Goal: Task Accomplishment & Management: Use online tool/utility

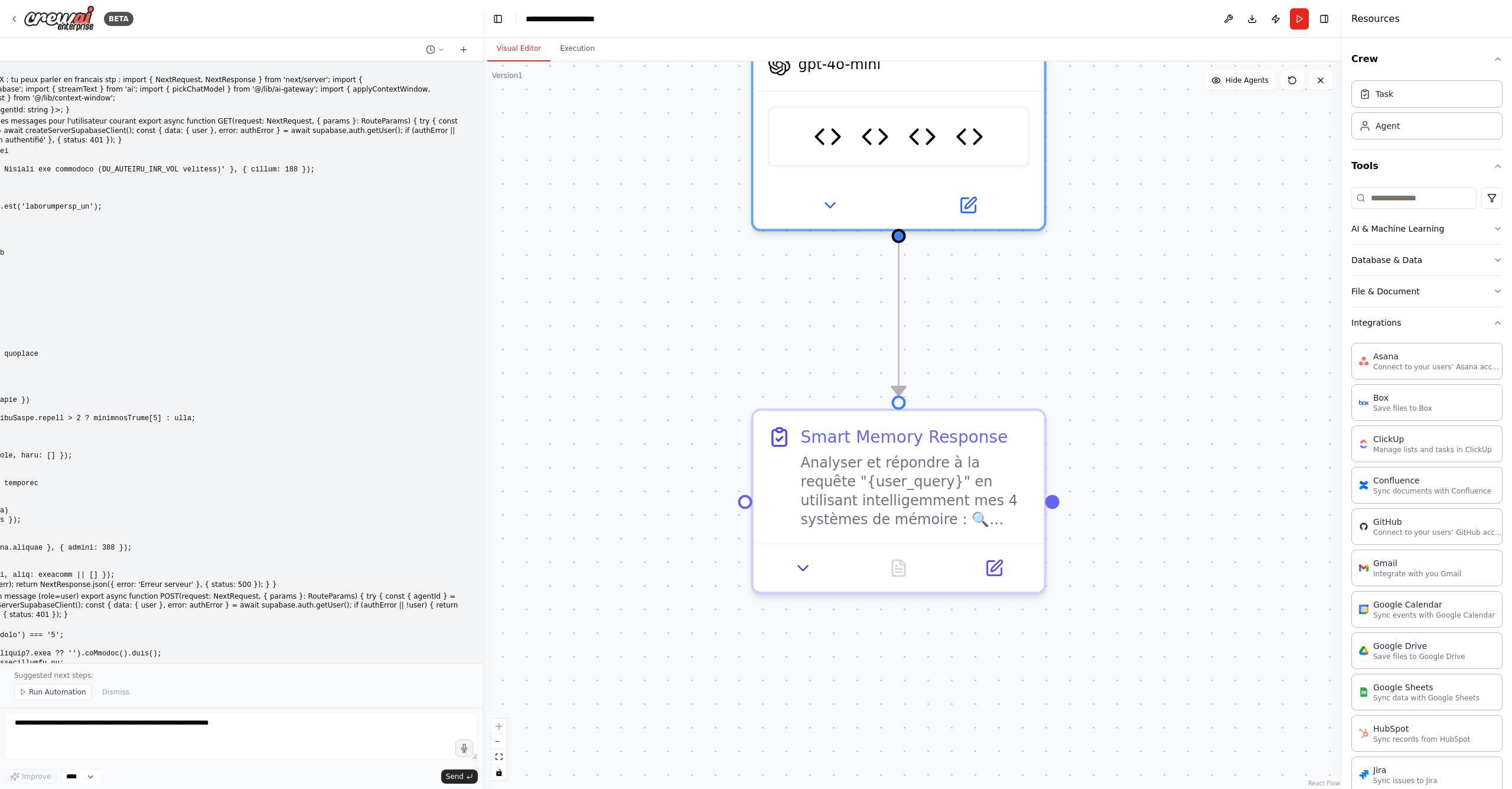
scroll to position [233, 0]
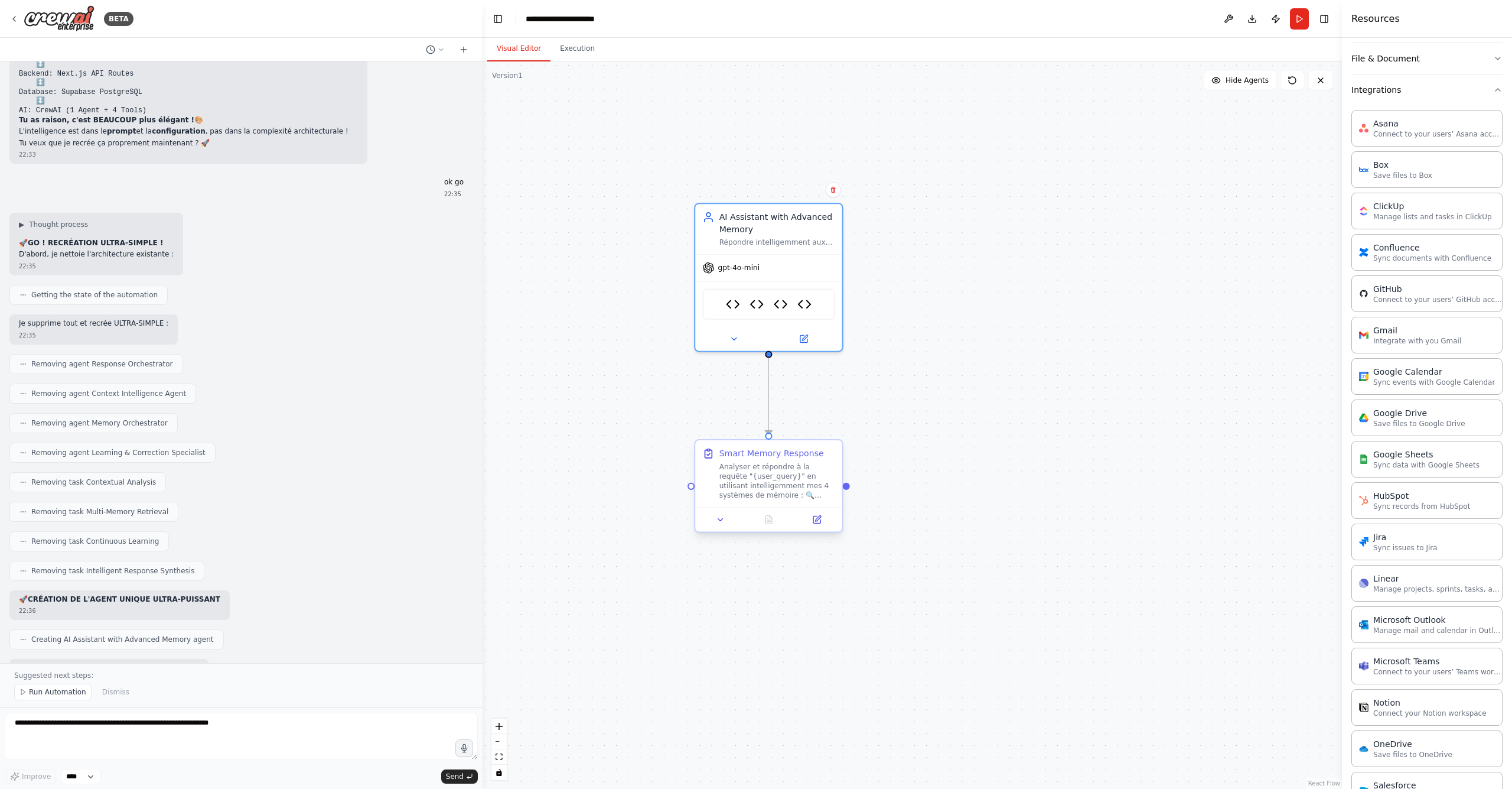
click at [773, 489] on div "Analyser et répondre à la requête "{user_query}" en utilisant intelligemment me…" at bounding box center [777, 480] width 116 height 39
click at [722, 524] on icon at bounding box center [720, 519] width 9 height 9
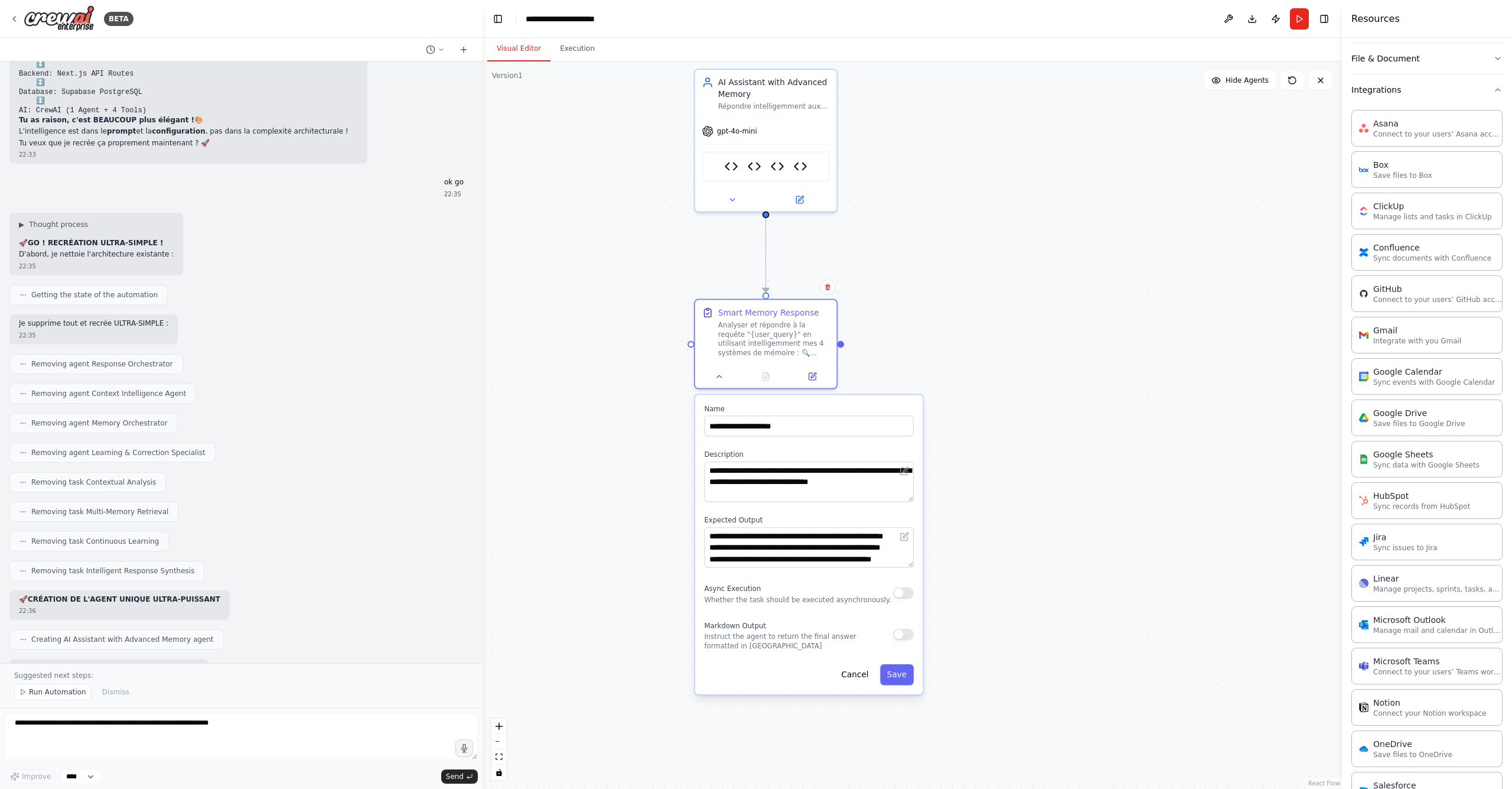
drag, startPoint x: 1042, startPoint y: 493, endPoint x: 1040, endPoint y: 348, distance: 145.0
click at [1040, 348] on div ".deletable-edge-delete-btn { width: 20px; height: 20px; border: 0px solid #ffff…" at bounding box center [912, 425] width 859 height 727
click at [951, 364] on div ".deletable-edge-delete-btn { width: 20px; height: 20px; border: 0px solid #ffff…" at bounding box center [912, 425] width 859 height 727
click at [720, 385] on div at bounding box center [766, 374] width 142 height 24
click at [719, 373] on icon at bounding box center [719, 374] width 5 height 2
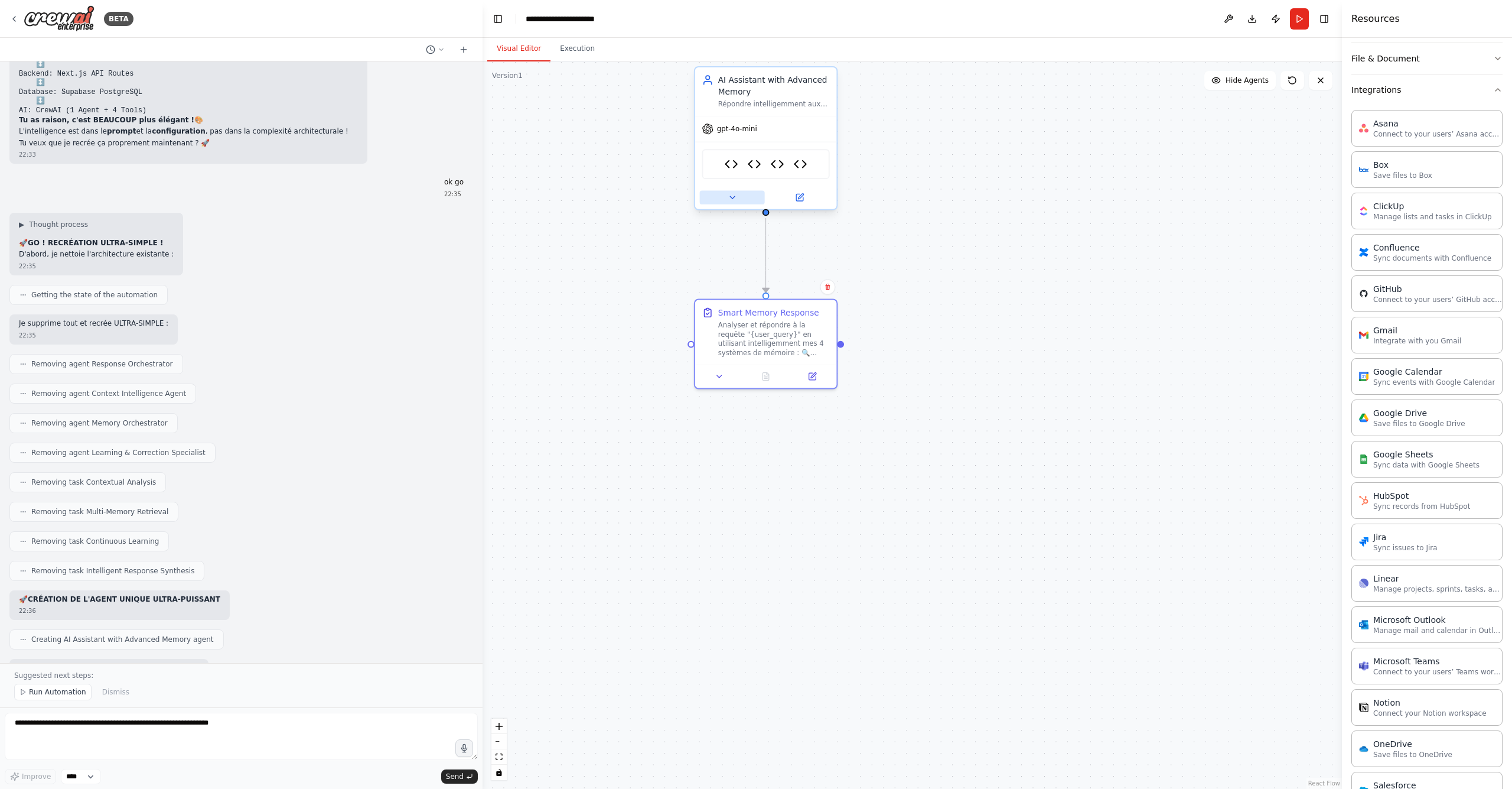
click at [735, 200] on icon at bounding box center [732, 197] width 9 height 9
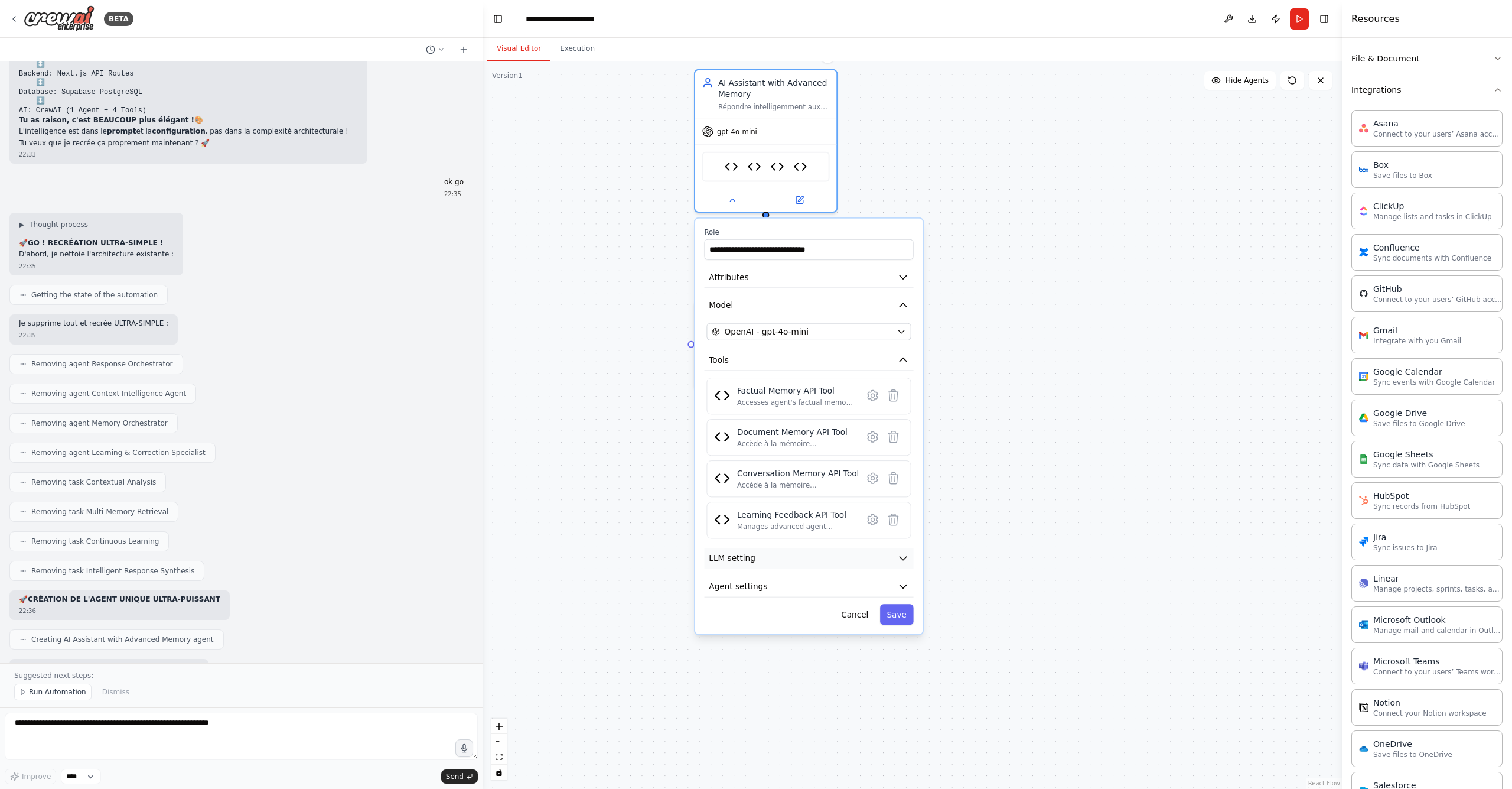
click at [819, 556] on button "LLM setting" at bounding box center [809, 558] width 209 height 21
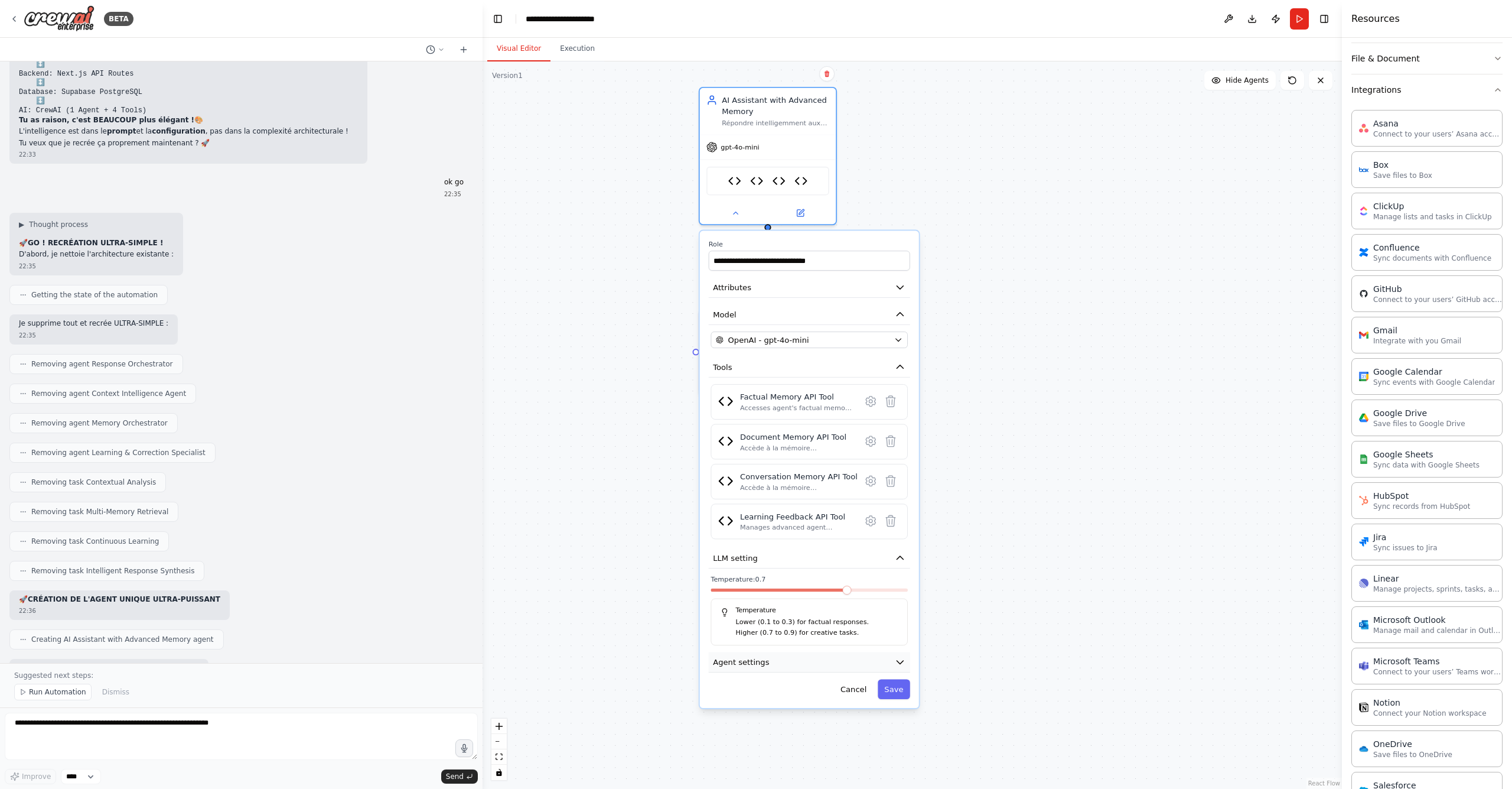
click at [778, 669] on button "Agent settings" at bounding box center [809, 661] width 202 height 21
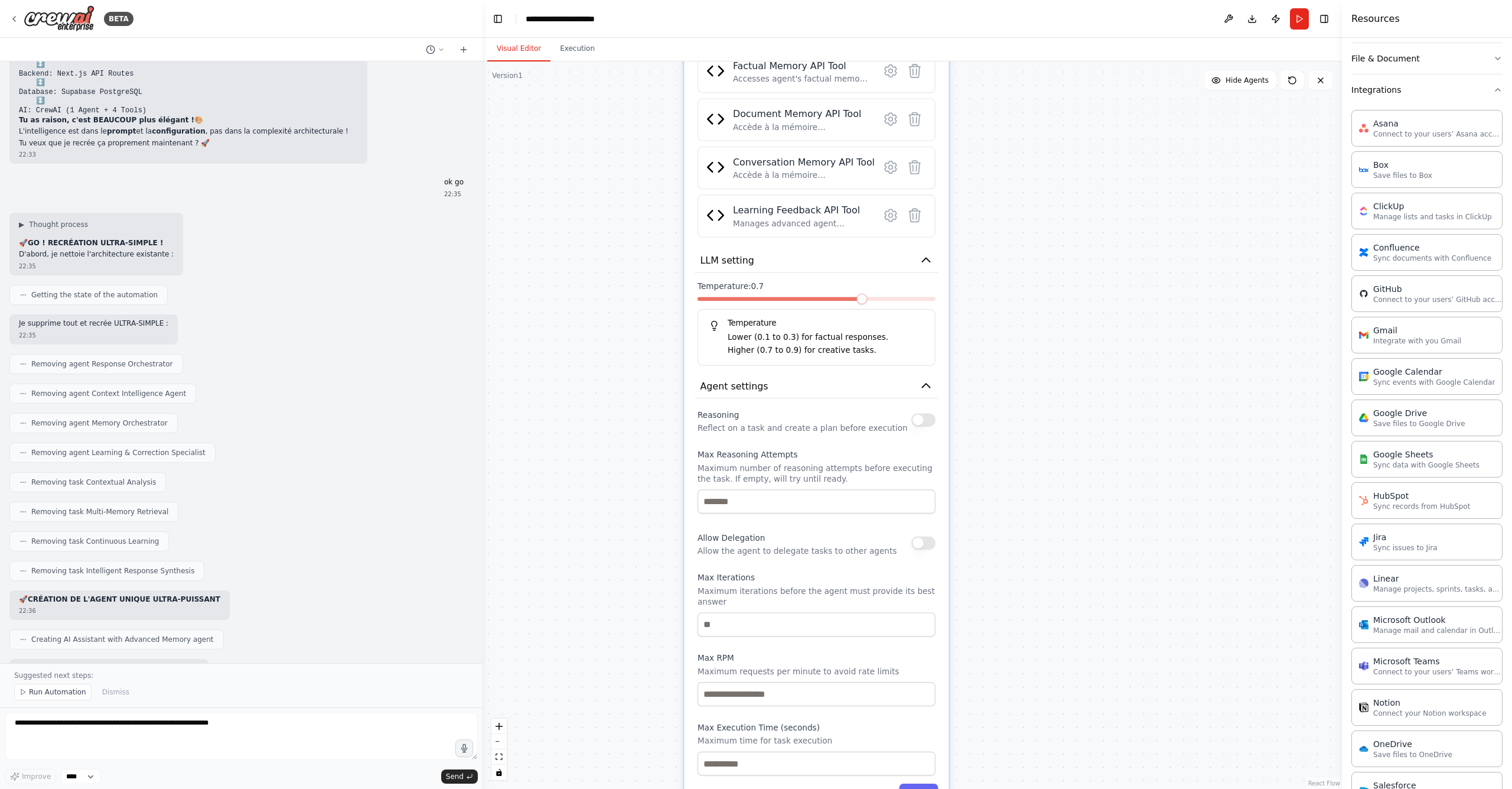
drag, startPoint x: 1084, startPoint y: 623, endPoint x: 1085, endPoint y: 340, distance: 283.0
click at [1085, 340] on div ".deletable-edge-delete-btn { width: 20px; height: 20px; border: 0px solid #ffff…" at bounding box center [912, 425] width 859 height 727
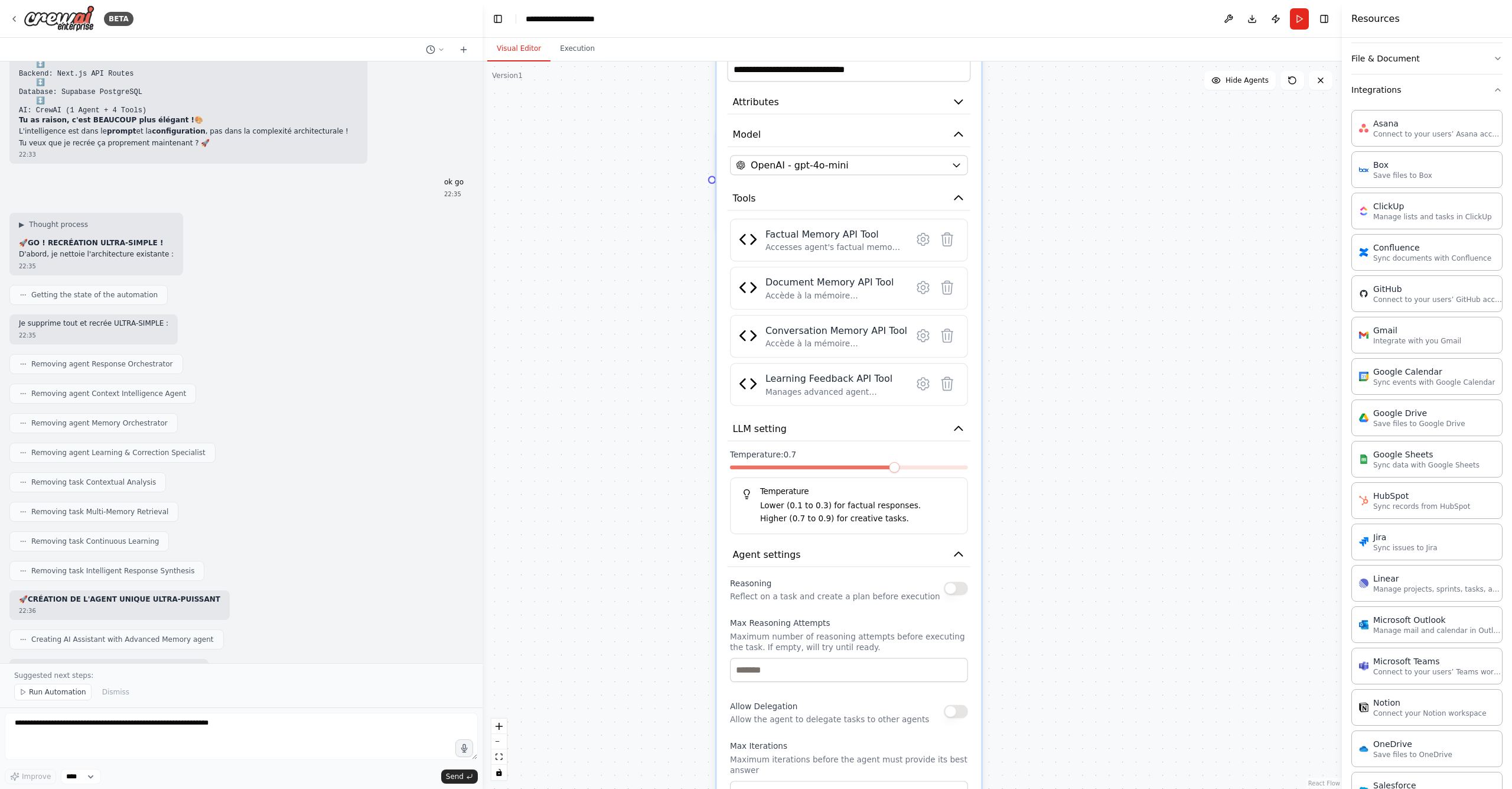
drag, startPoint x: 1053, startPoint y: 504, endPoint x: 1085, endPoint y: 670, distance: 169.1
click at [1085, 670] on div ".deletable-edge-delete-btn { width: 20px; height: 20px; border: 0px solid #ffff…" at bounding box center [912, 425] width 859 height 727
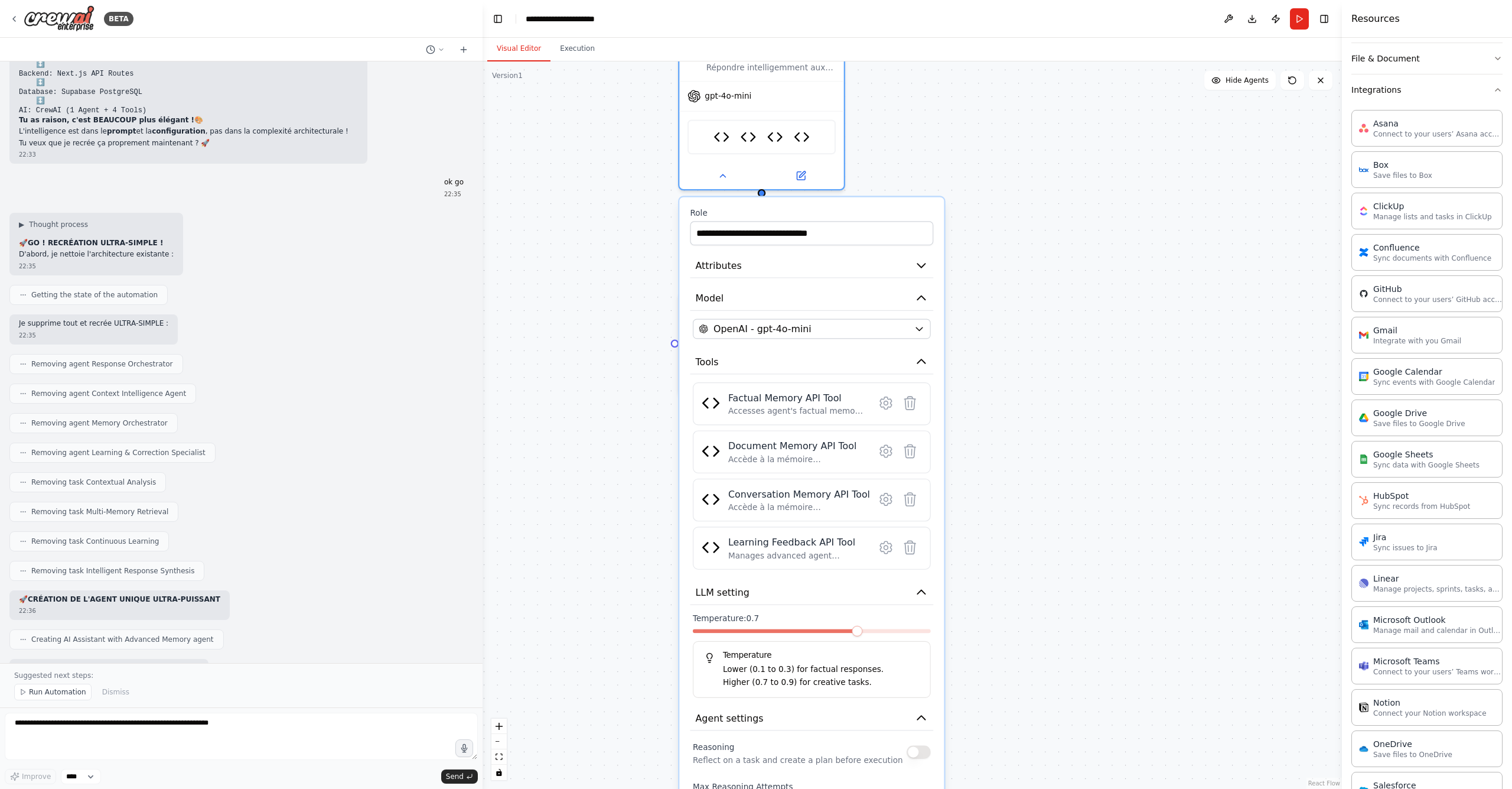
drag, startPoint x: 1043, startPoint y: 440, endPoint x: 1026, endPoint y: 647, distance: 207.7
click at [1026, 647] on div ".deletable-edge-delete-btn { width: 20px; height: 20px; border: 0px solid #ffff…" at bounding box center [912, 425] width 859 height 727
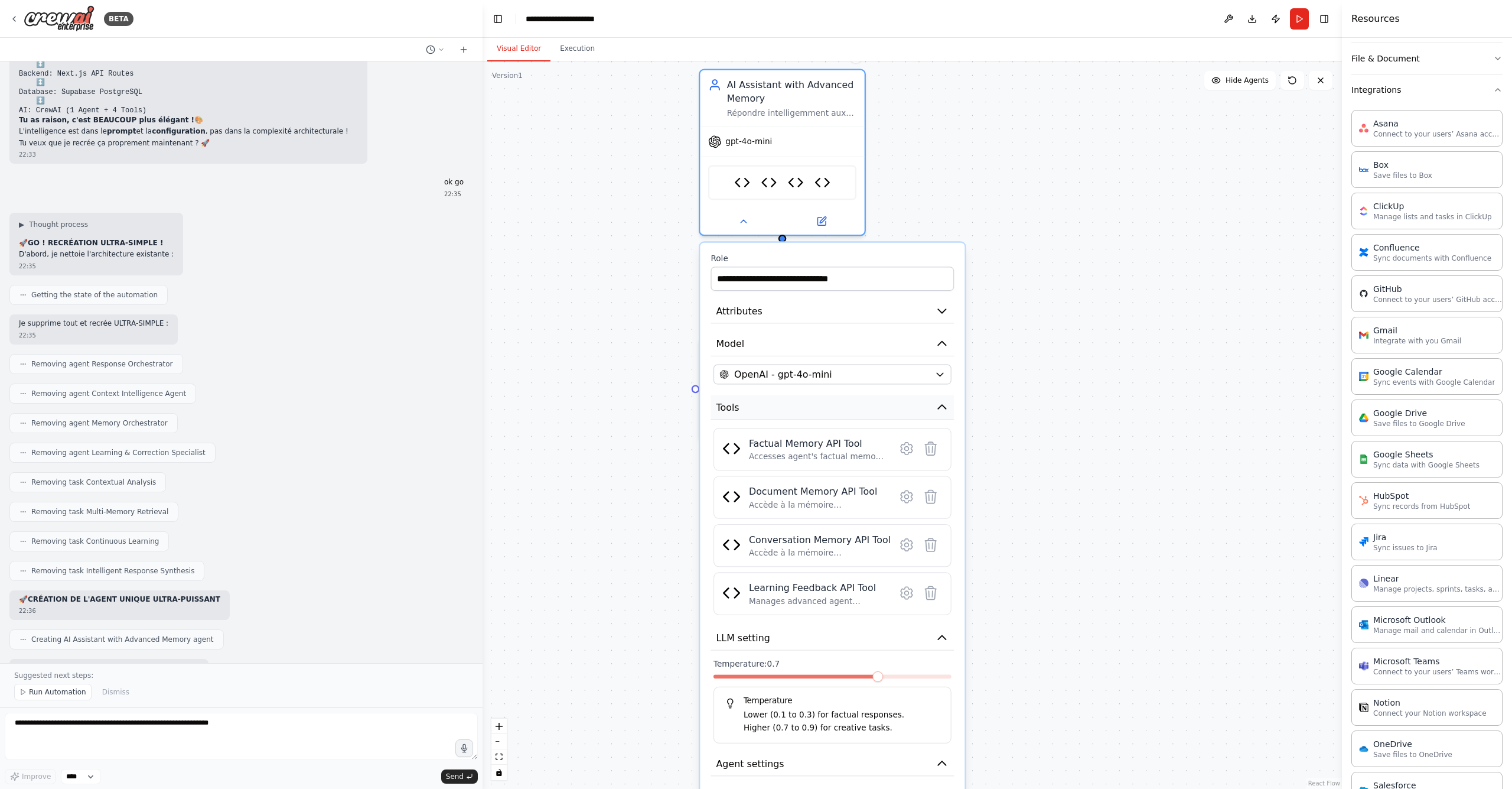
click at [947, 415] on button "Tools" at bounding box center [832, 408] width 244 height 25
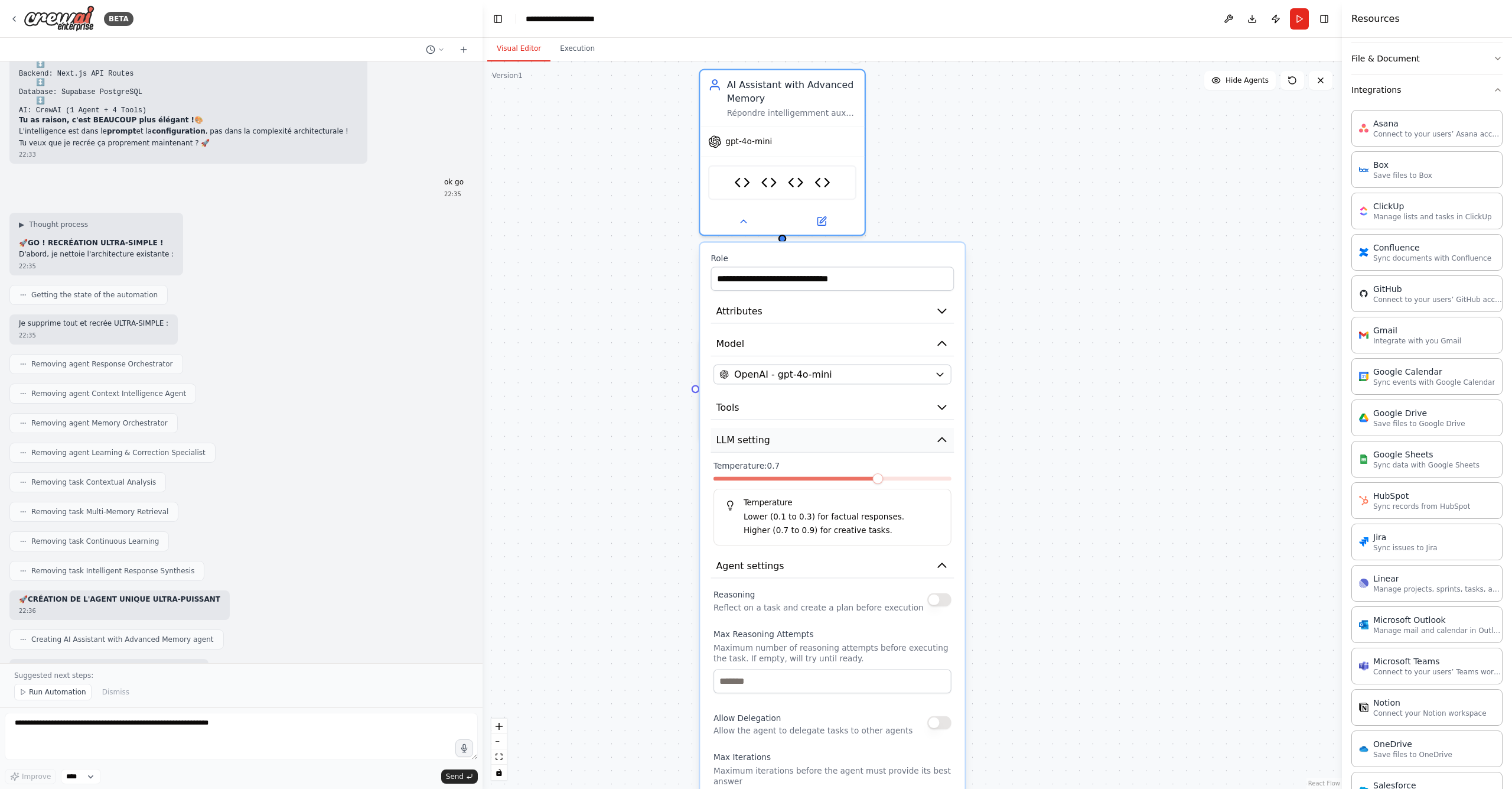
click at [946, 434] on icon "button" at bounding box center [942, 440] width 14 height 14
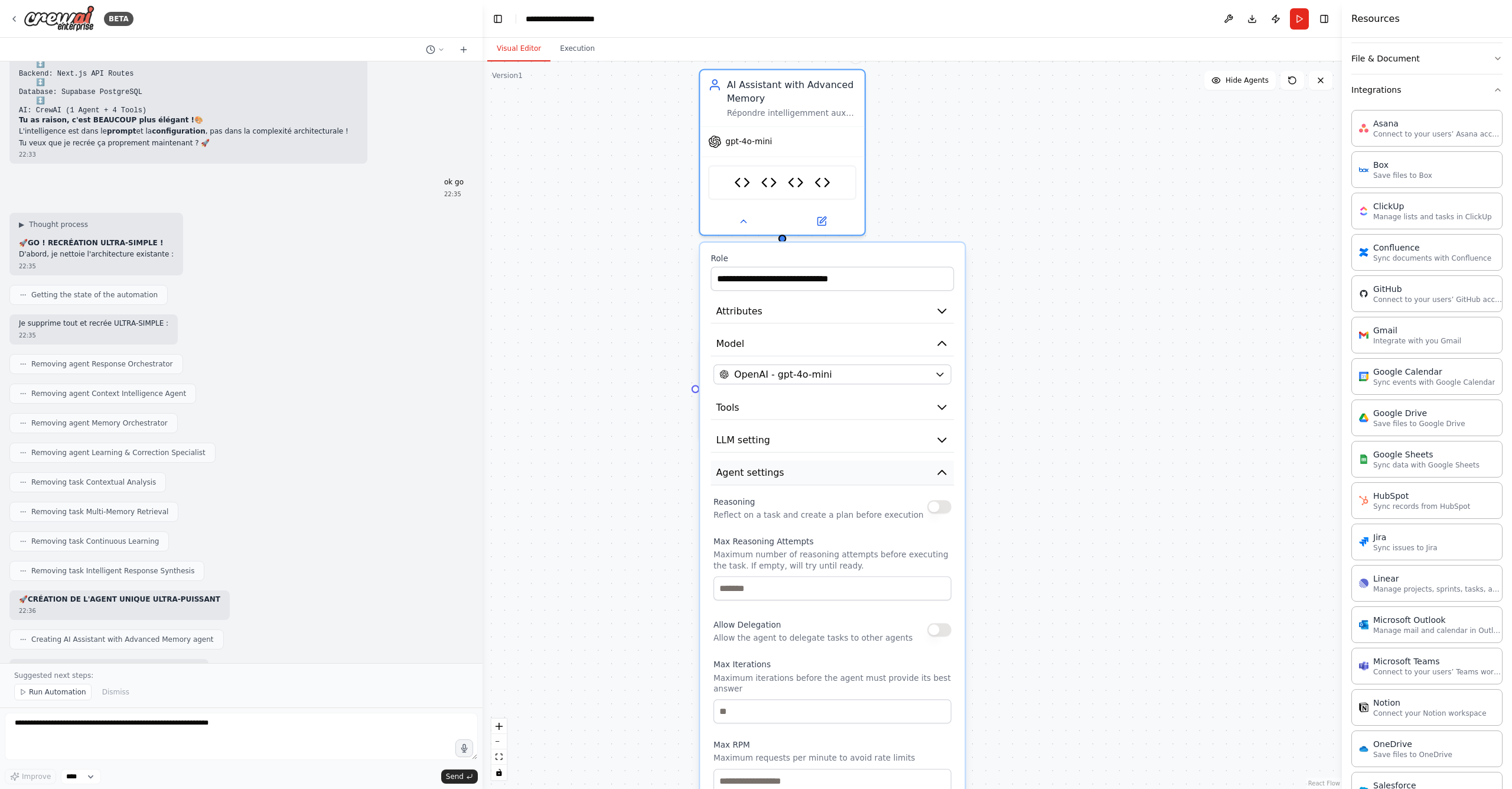
click at [942, 468] on icon "button" at bounding box center [942, 472] width 14 height 14
click at [1042, 384] on div ".deletable-edge-delete-btn { width: 20px; height: 20px; border: 0px solid #ffff…" at bounding box center [912, 425] width 859 height 727
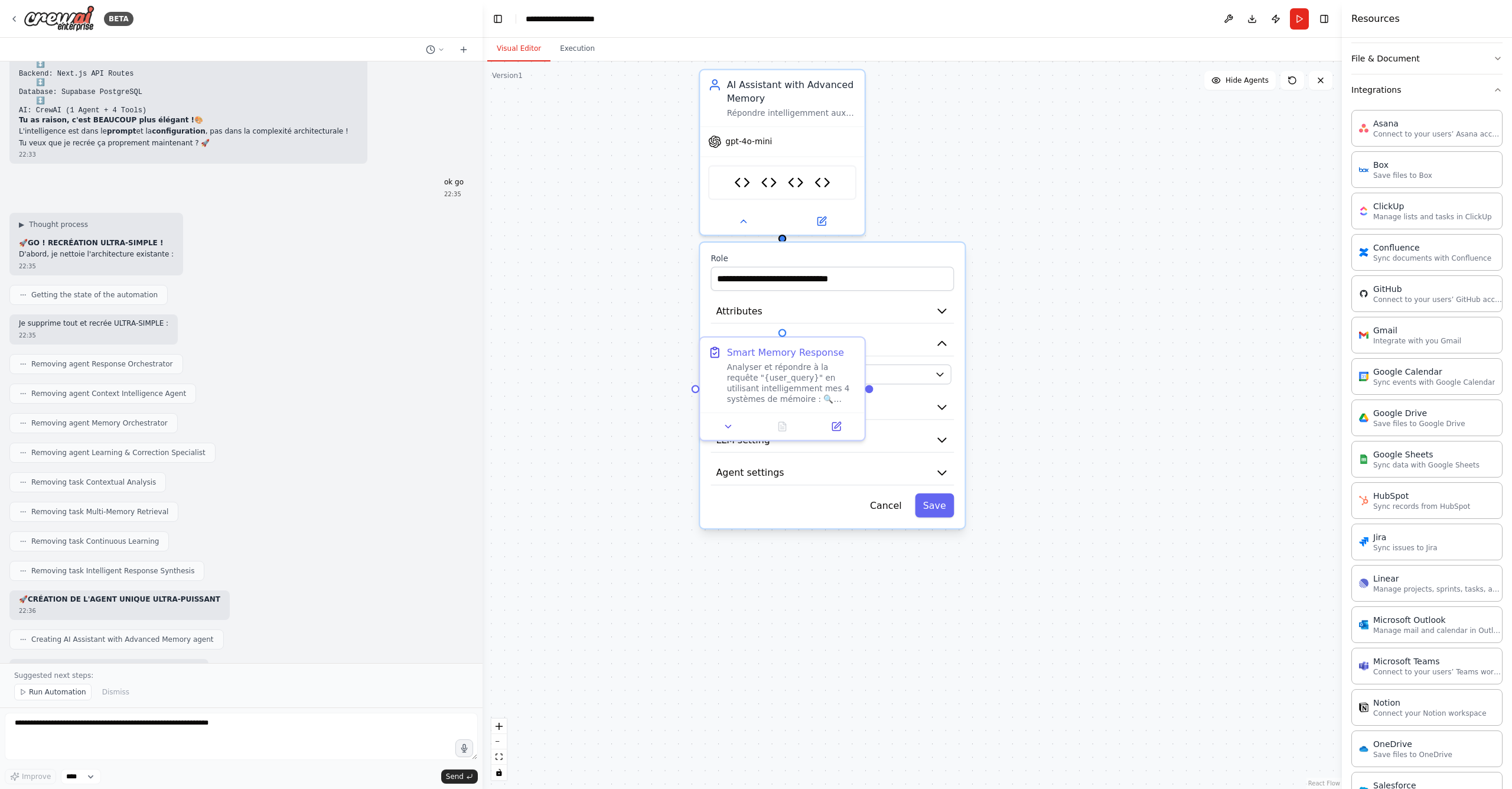
click at [950, 194] on div ".deletable-edge-delete-btn { width: 20px; height: 20px; border: 0px solid #ffff…" at bounding box center [912, 425] width 859 height 727
click at [745, 181] on img at bounding box center [742, 179] width 16 height 16
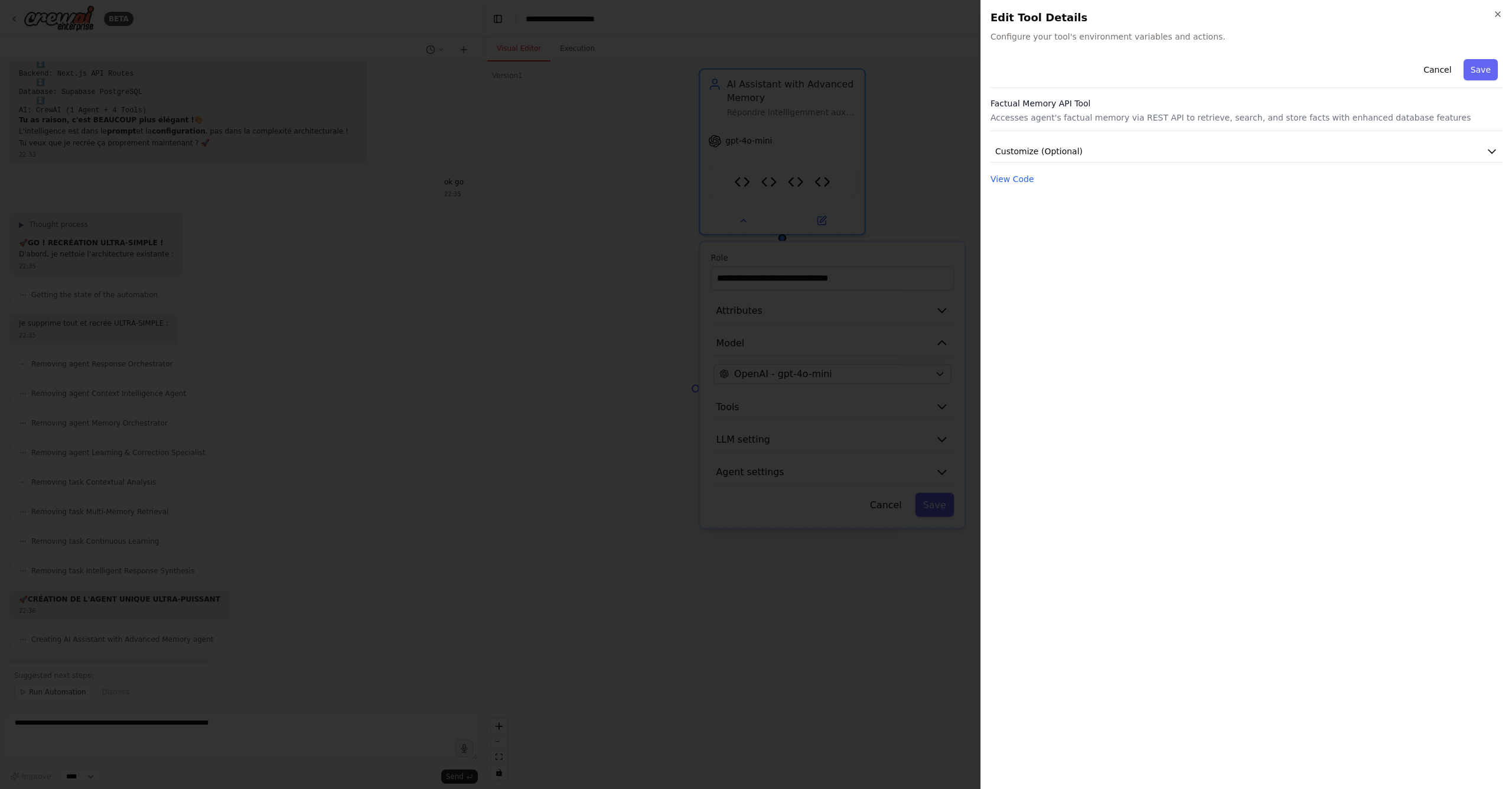
click at [1161, 112] on p "Accesses agent's factual memory via REST API to retrieve, search, and store fac…" at bounding box center [1246, 118] width 512 height 12
click at [1486, 145] on button "Customize (Optional)" at bounding box center [1246, 152] width 512 height 22
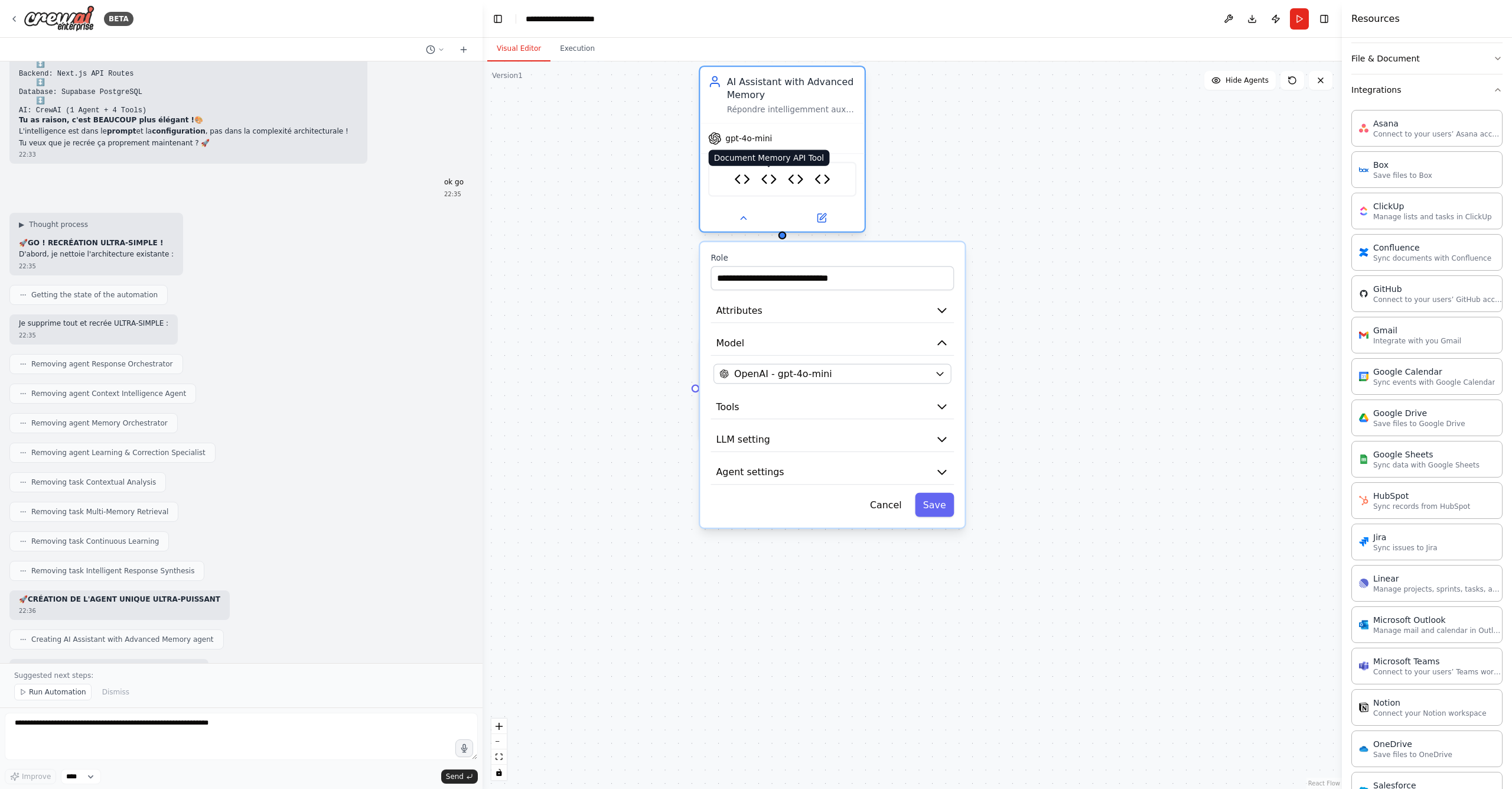
click at [770, 181] on img at bounding box center [768, 179] width 16 height 16
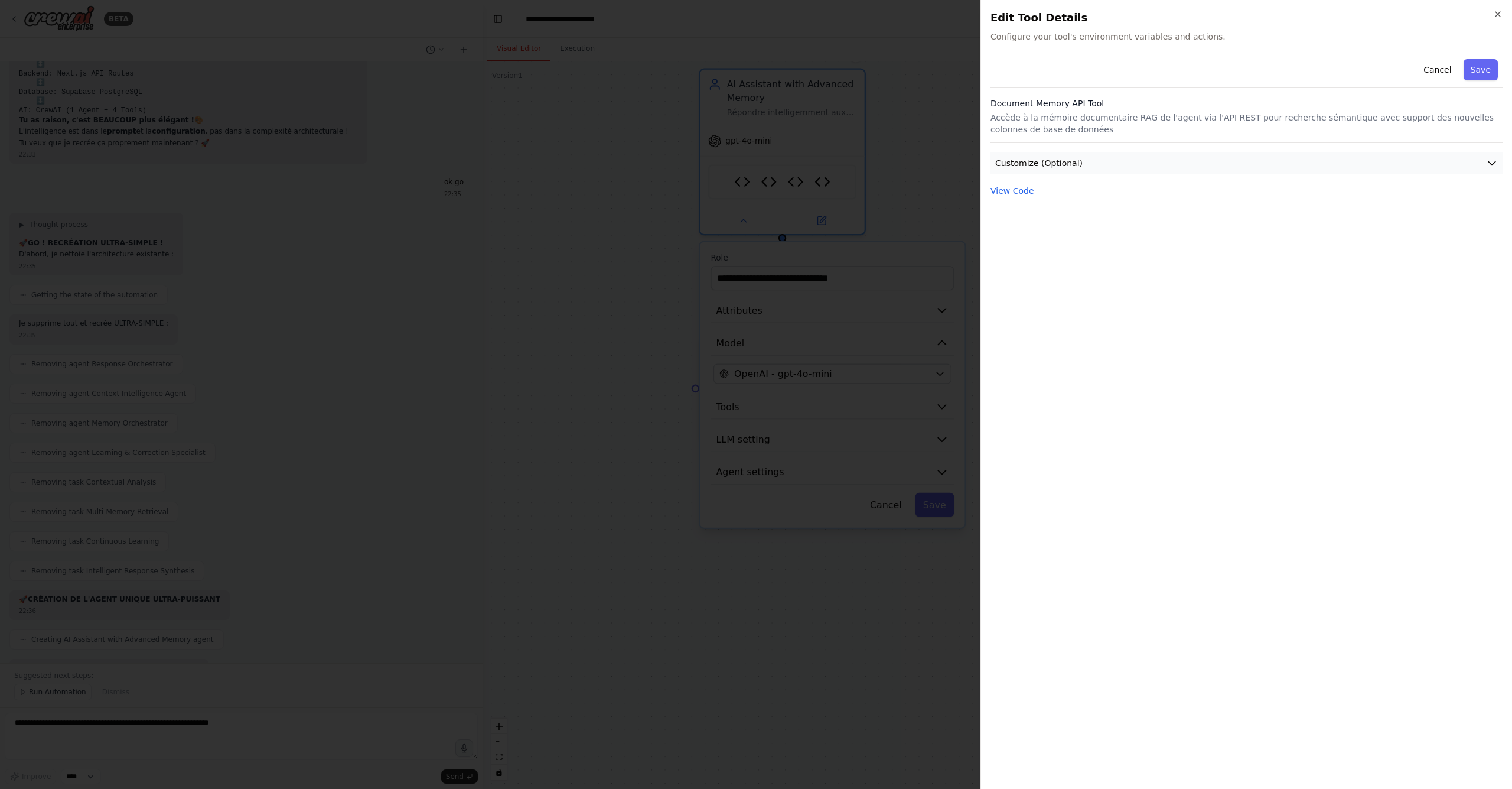
click at [1411, 156] on button "Customize (Optional)" at bounding box center [1246, 163] width 512 height 22
click at [923, 157] on div at bounding box center [756, 394] width 1512 height 789
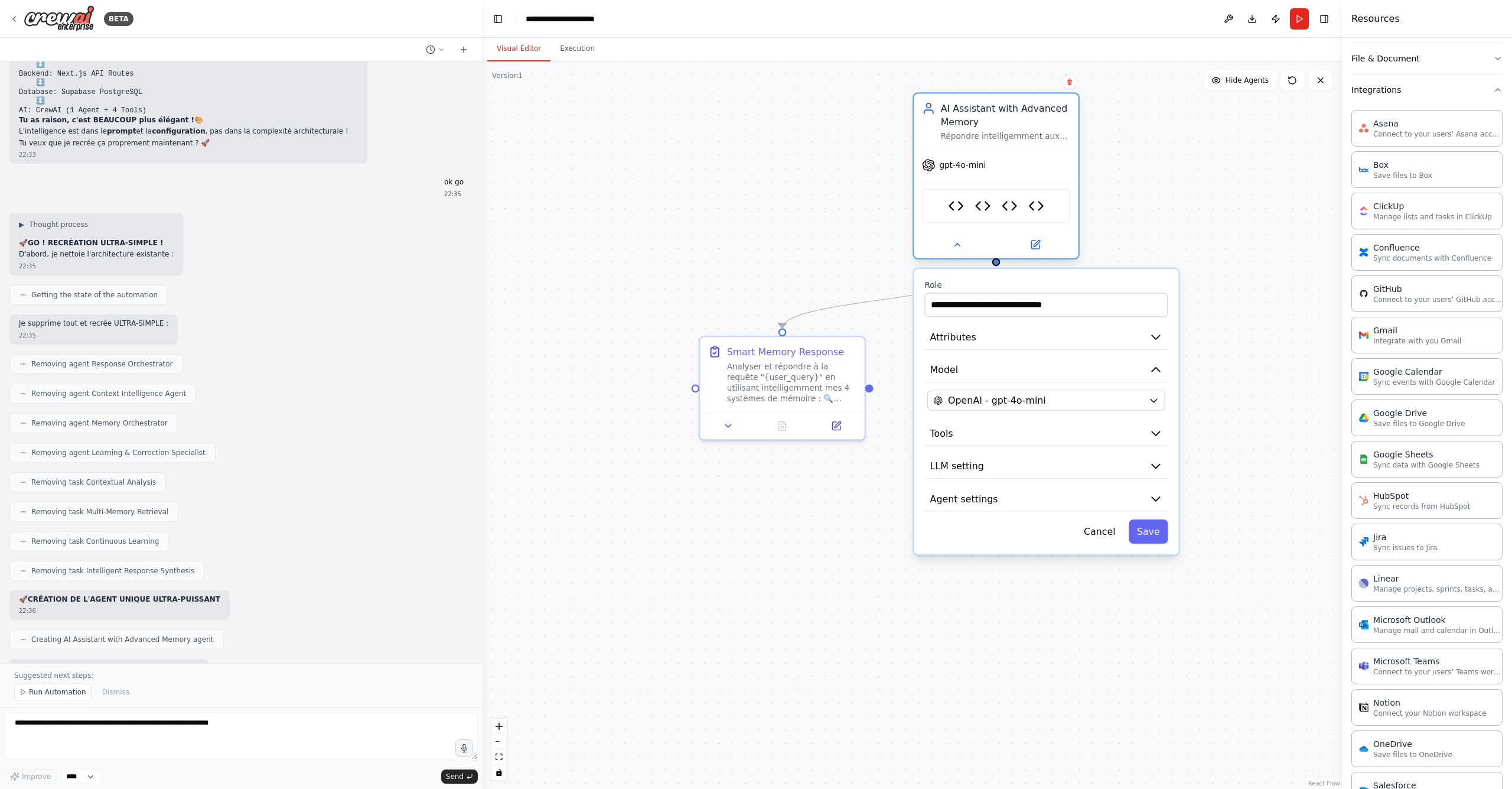
drag, startPoint x: 830, startPoint y: 147, endPoint x: 1038, endPoint y: 164, distance: 208.7
click at [1038, 164] on div "gpt-4o-mini" at bounding box center [995, 166] width 164 height 30
click at [951, 243] on button at bounding box center [957, 245] width 76 height 16
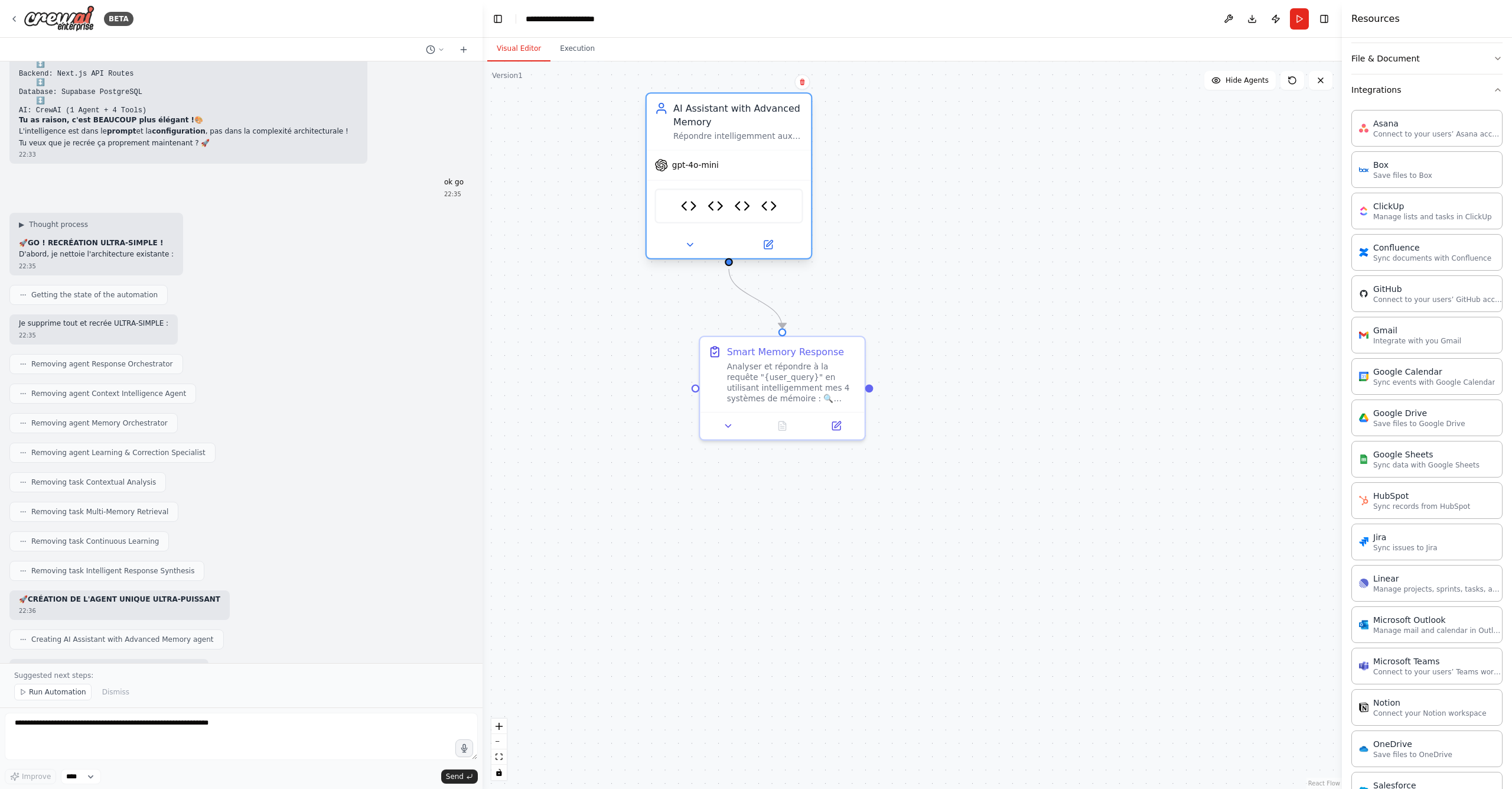
drag, startPoint x: 1031, startPoint y: 138, endPoint x: 766, endPoint y: 133, distance: 265.0
click at [766, 133] on div "Répondre intelligemment aux requêtes en utilisant mes 4 types de mémoire (factu…" at bounding box center [737, 136] width 129 height 11
